Goal: Transaction & Acquisition: Obtain resource

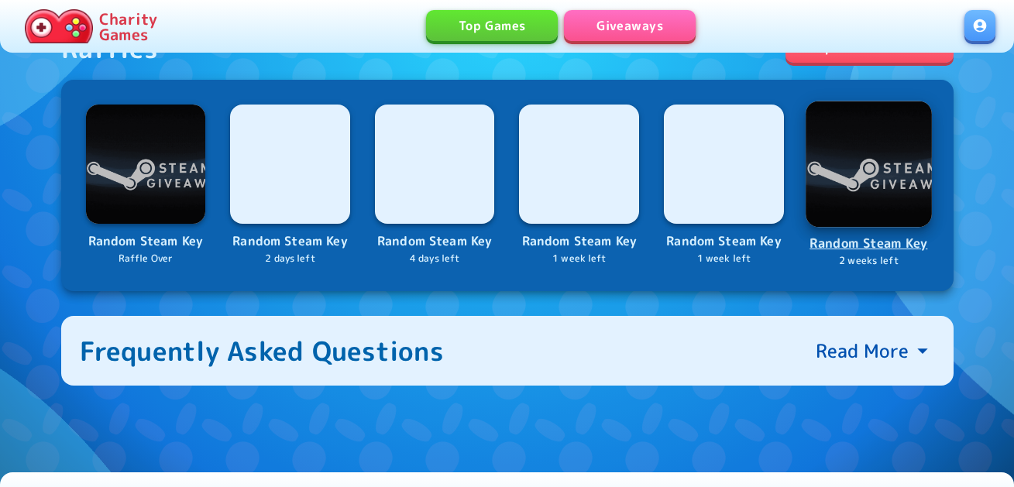
scroll to position [620, 0]
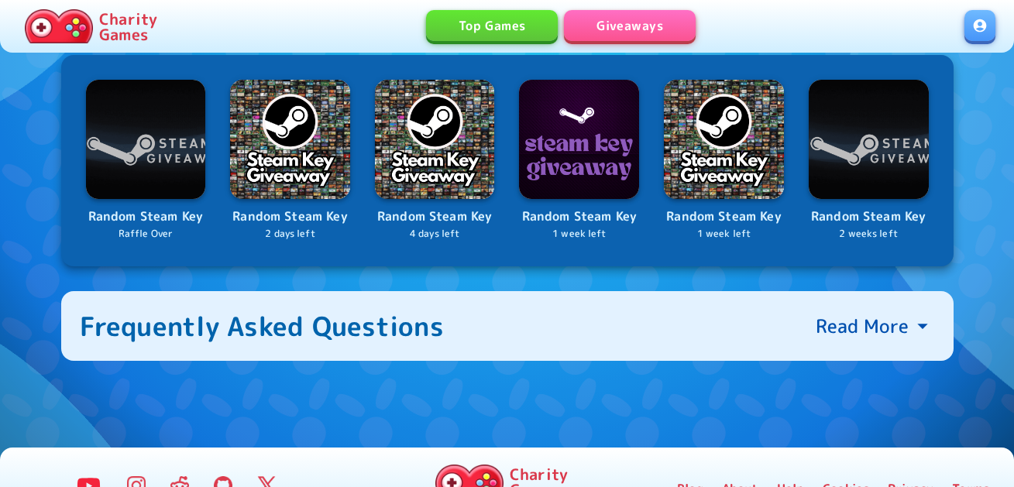
click at [978, 23] on link at bounding box center [980, 25] width 31 height 31
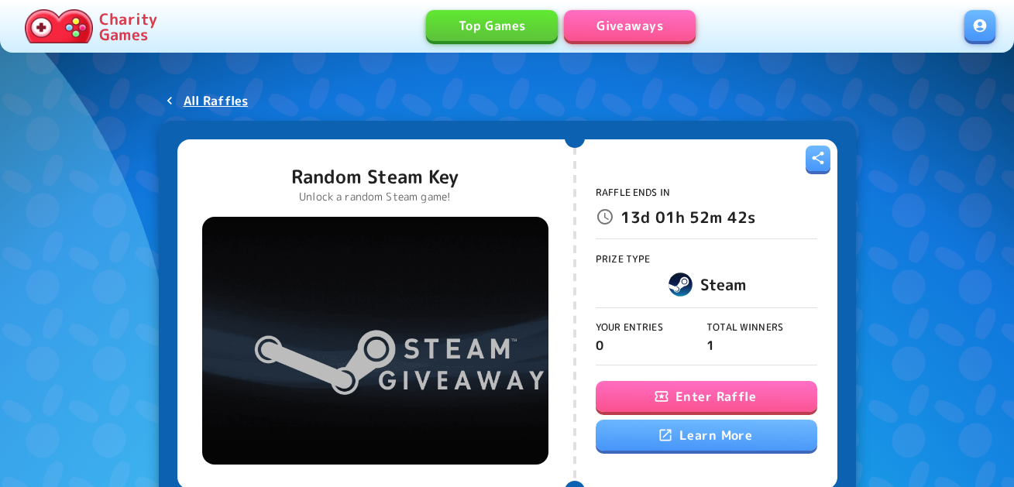
click at [695, 392] on button "Enter Raffle" at bounding box center [707, 396] width 222 height 31
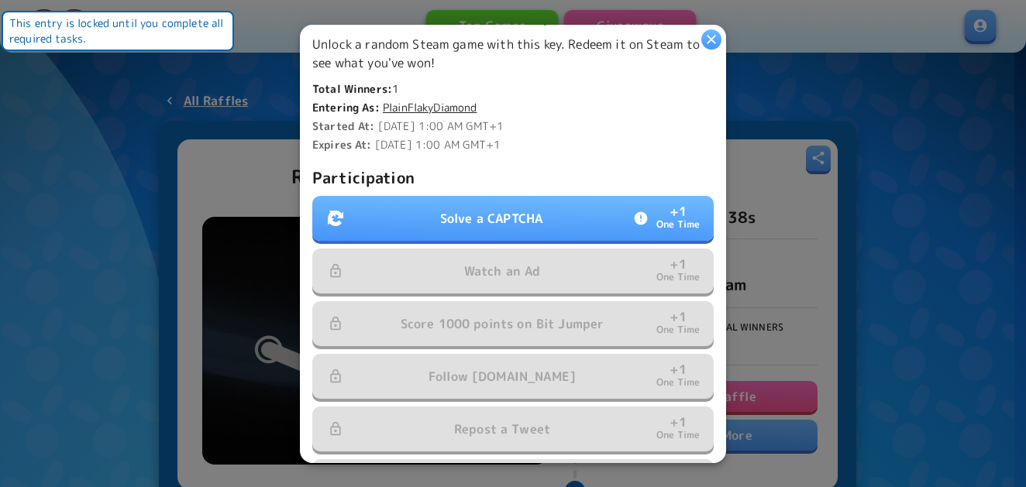
scroll to position [465, 0]
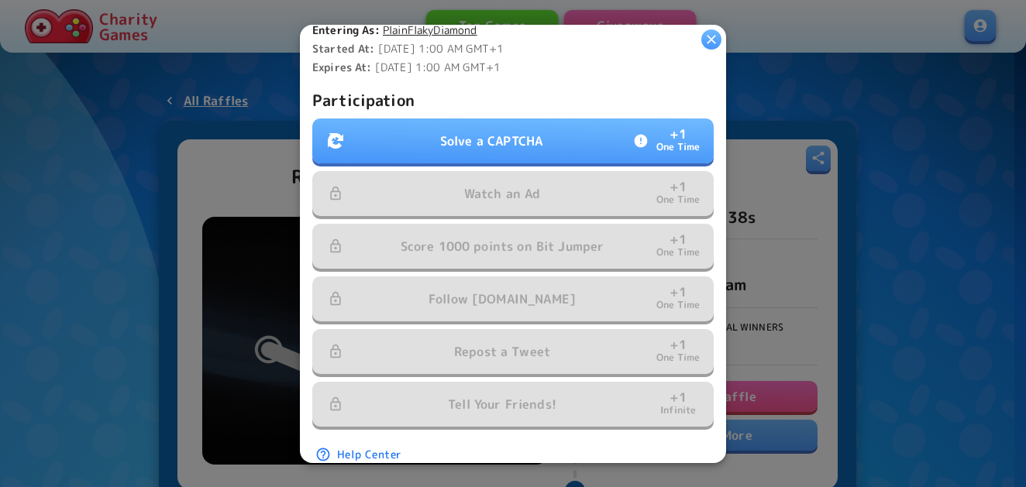
click at [525, 139] on p "Solve a CAPTCHA" at bounding box center [491, 141] width 102 height 19
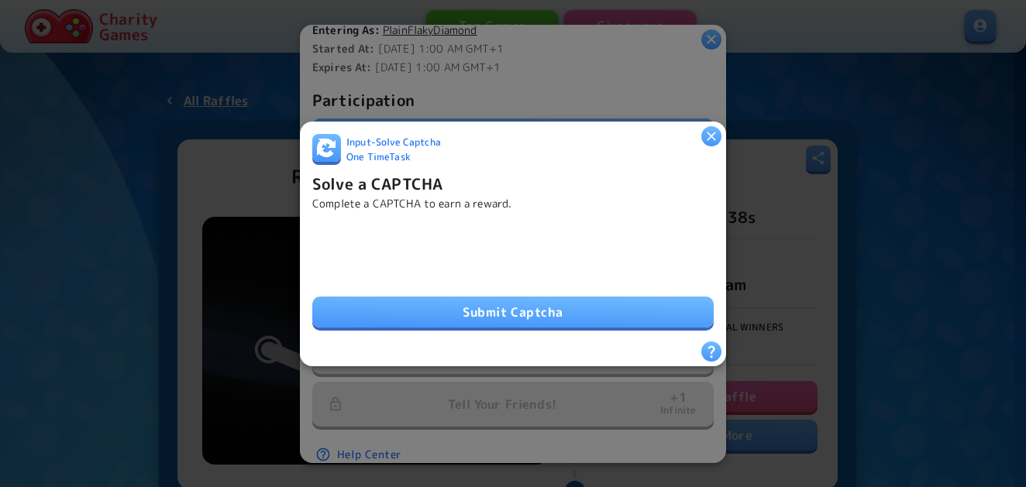
click at [352, 307] on button "Submit Captcha" at bounding box center [512, 312] width 401 height 31
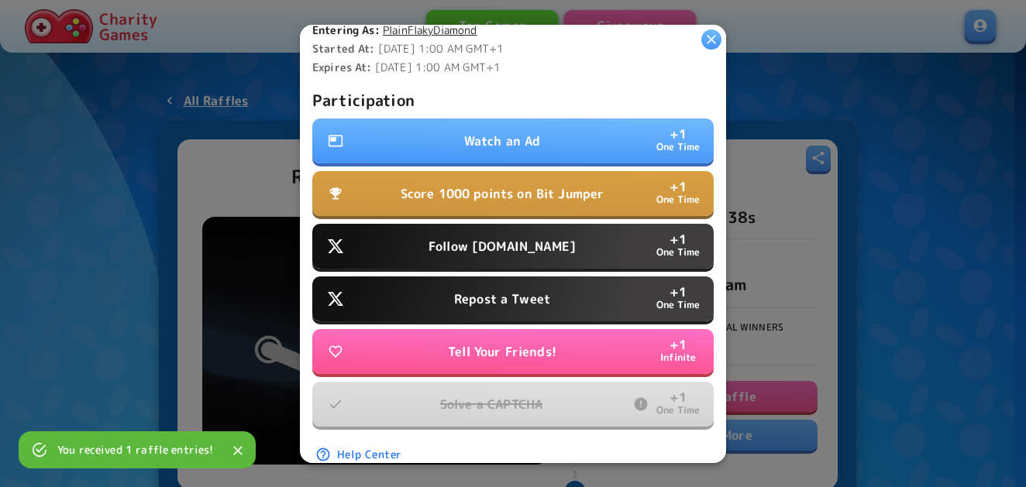
click at [455, 123] on button "Watch an Ad + 1 One Time" at bounding box center [512, 141] width 401 height 45
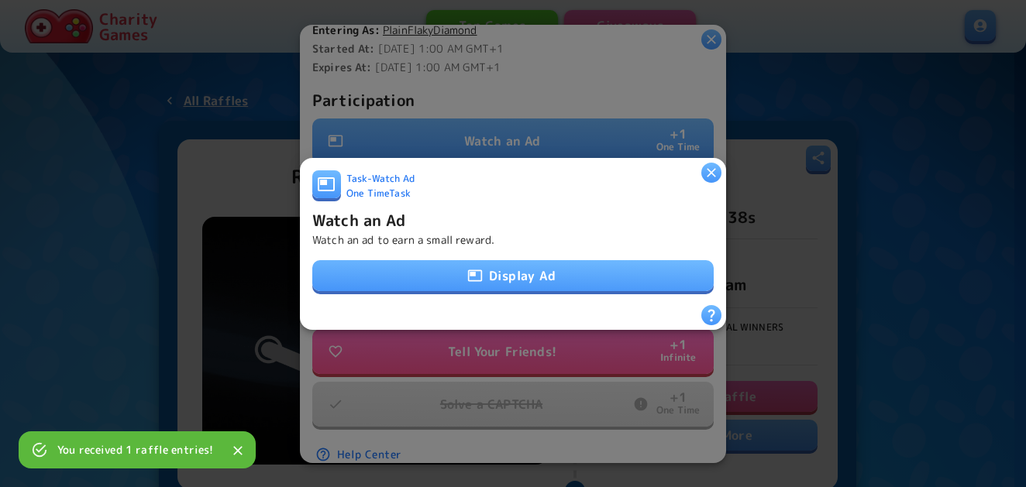
click at [478, 288] on div "Task - Watch Ad One Time Task Watch an Ad Watch an ad to earn a small reward. D…" at bounding box center [512, 237] width 401 height 135
click at [480, 274] on button "Display Ad" at bounding box center [512, 275] width 401 height 31
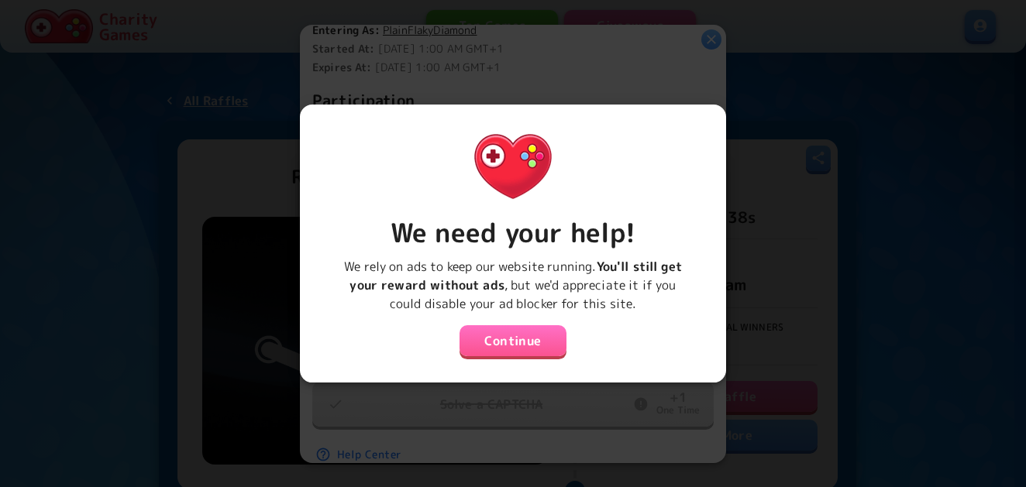
click at [499, 342] on button "Continue" at bounding box center [512, 340] width 107 height 31
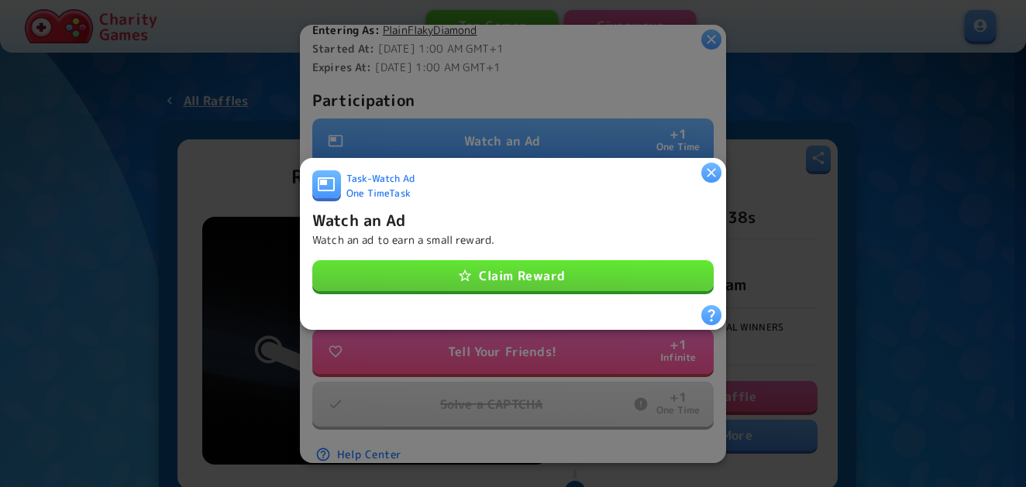
click at [517, 267] on button "Claim Reward" at bounding box center [512, 275] width 401 height 31
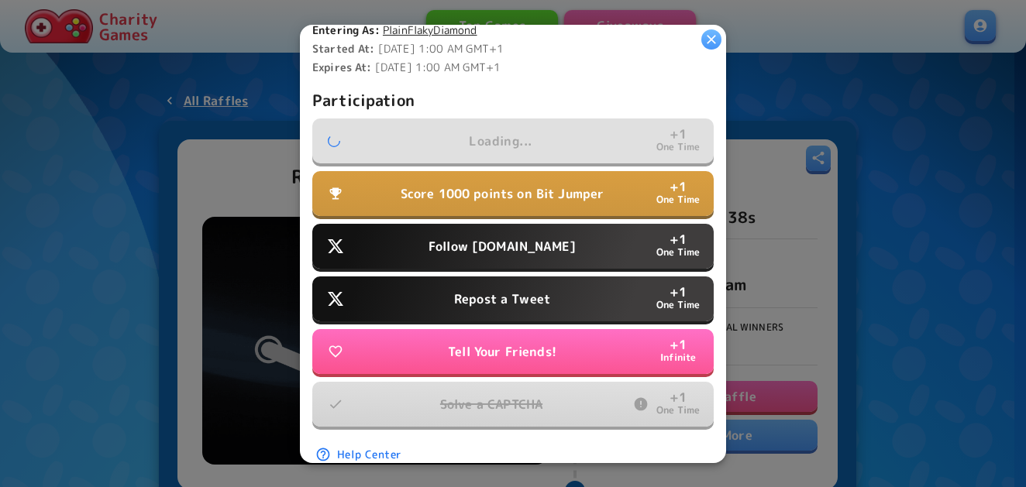
click at [518, 246] on p "Follow [DOMAIN_NAME]" at bounding box center [501, 246] width 147 height 19
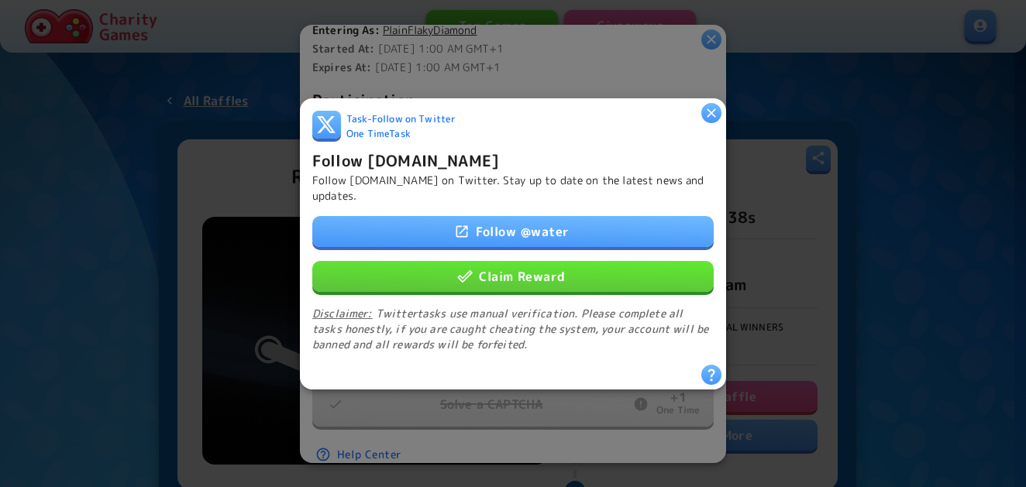
click at [518, 262] on button "Claim Reward" at bounding box center [512, 275] width 401 height 31
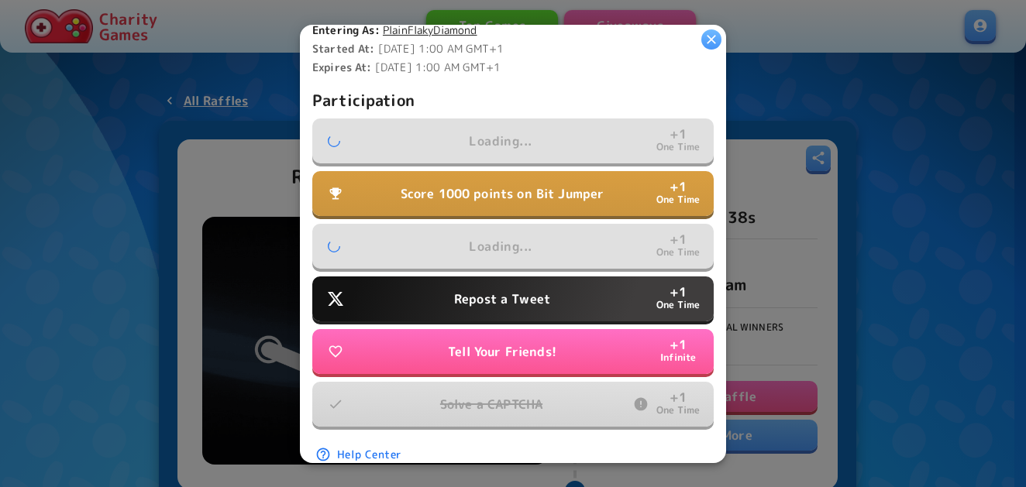
click at [505, 290] on p "Repost a Tweet" at bounding box center [502, 299] width 96 height 19
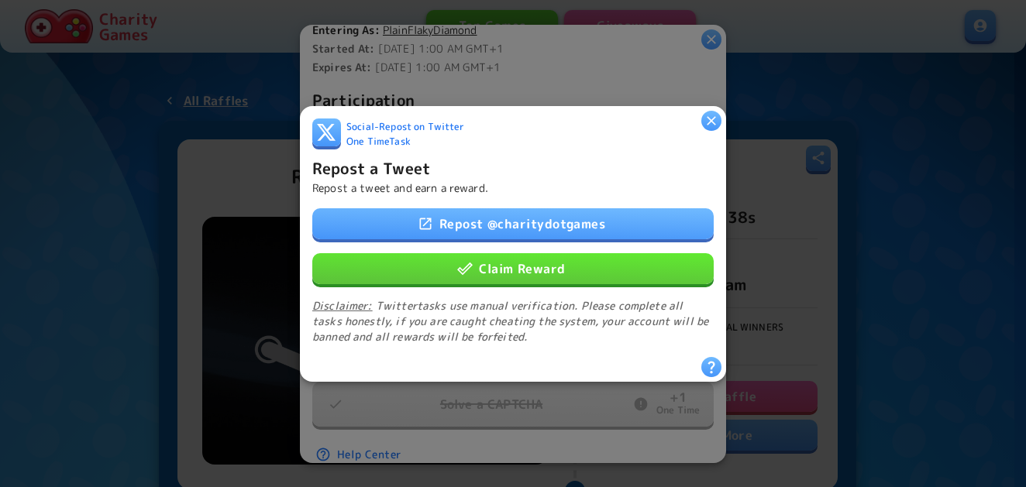
click at [514, 263] on button "Claim Reward" at bounding box center [512, 268] width 401 height 31
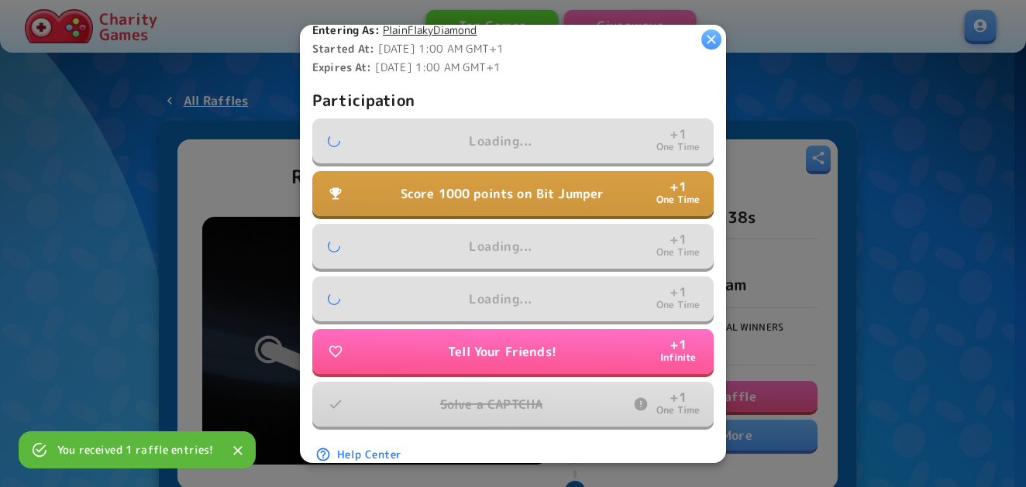
click at [522, 191] on p "Score 1000 points on Bit Jumper" at bounding box center [503, 193] width 204 height 19
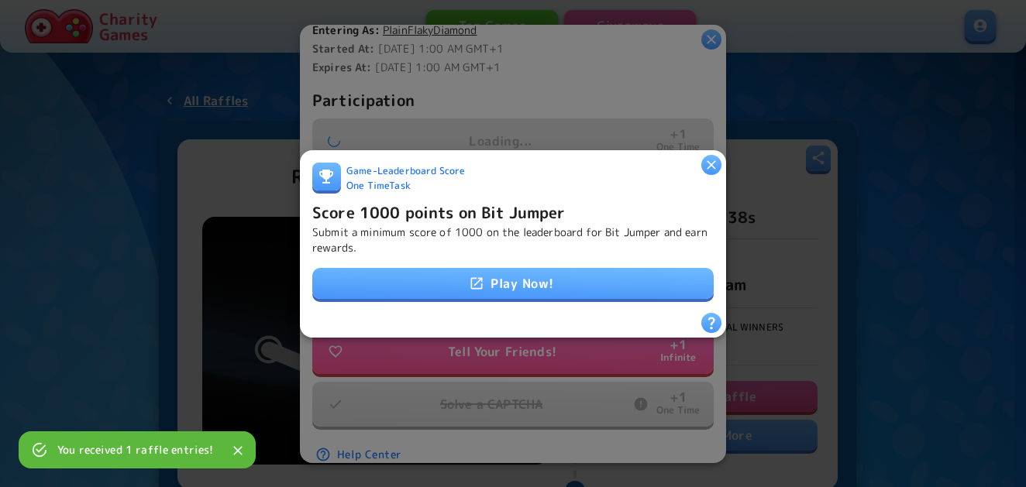
click at [501, 280] on link "Play Now!" at bounding box center [512, 283] width 401 height 31
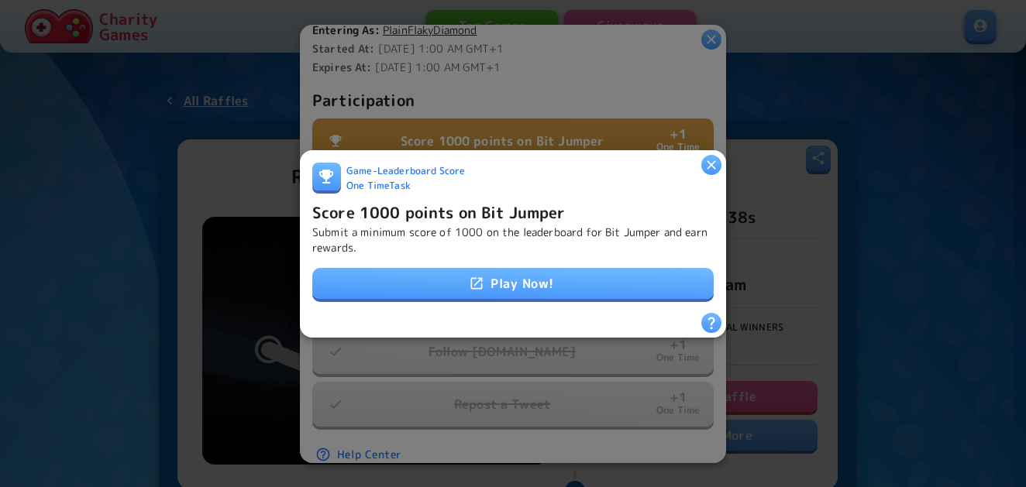
click at [470, 208] on h6 "Score 1000 points on Bit Jumper" at bounding box center [438, 211] width 253 height 25
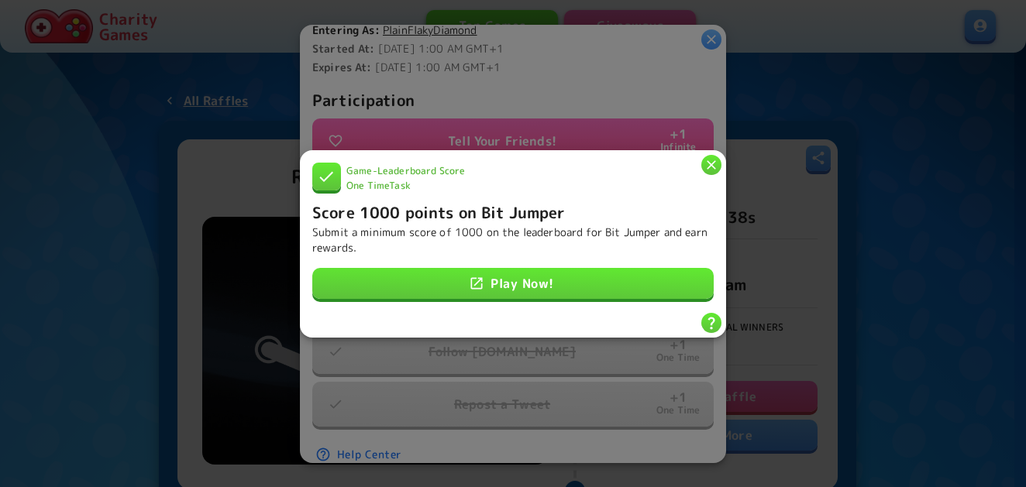
click at [711, 157] on icon "button" at bounding box center [711, 164] width 15 height 15
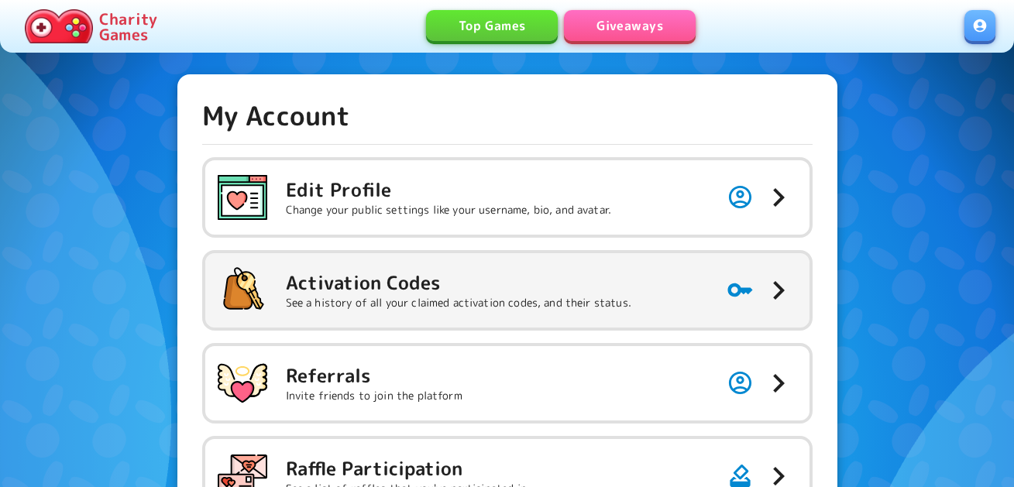
click at [382, 288] on h5 "Activation Codes" at bounding box center [459, 282] width 346 height 25
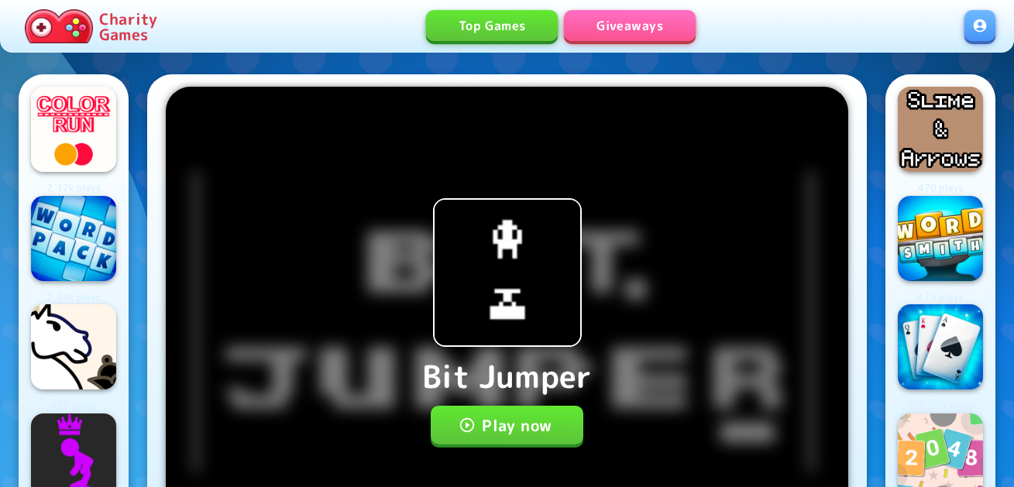
click at [508, 429] on button "Play now" at bounding box center [507, 425] width 153 height 39
